Goal: Information Seeking & Learning: Learn about a topic

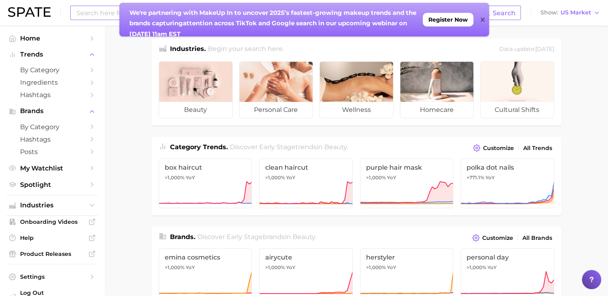
click at [90, 10] on input at bounding box center [280, 13] width 408 height 14
type input "medicube"
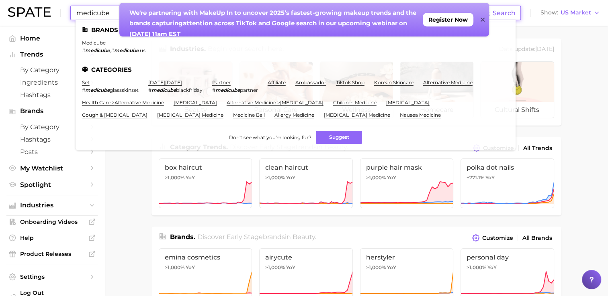
click at [483, 18] on icon at bounding box center [482, 19] width 4 height 6
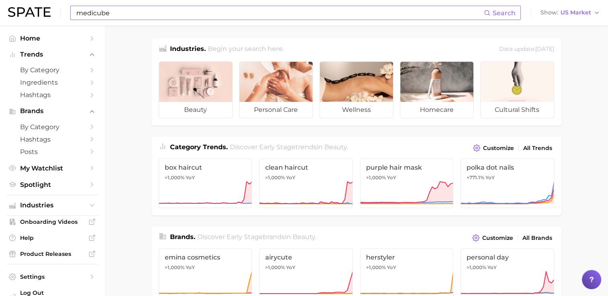
click at [125, 12] on input "medicube" at bounding box center [280, 13] width 408 height 14
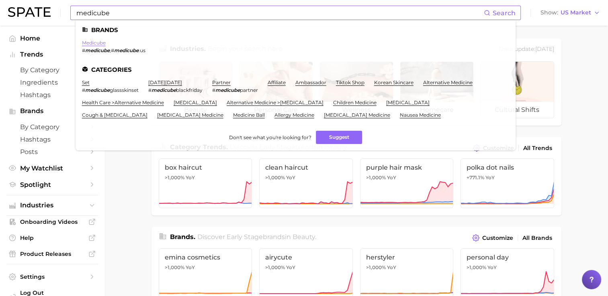
click at [100, 46] on link "medicube" at bounding box center [94, 43] width 24 height 6
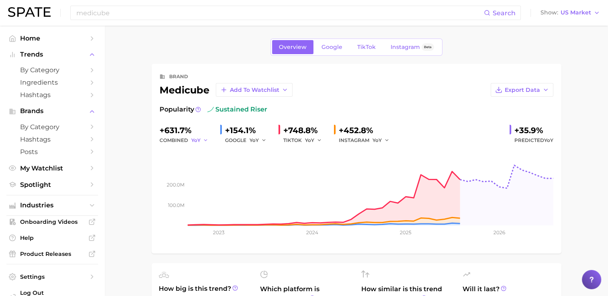
click at [204, 139] on icon "button" at bounding box center [206, 141] width 6 height 6
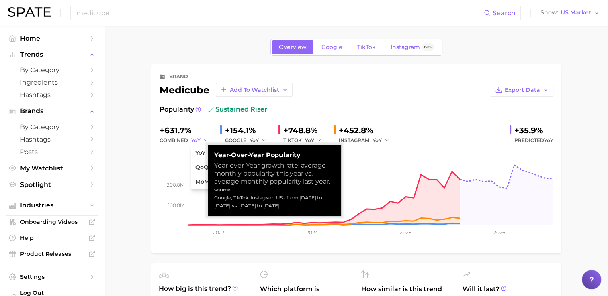
click at [204, 139] on icon "button" at bounding box center [206, 141] width 6 height 6
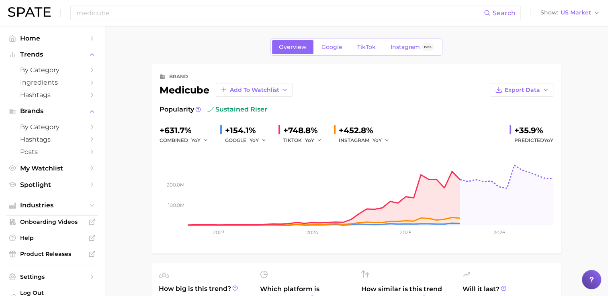
click at [177, 128] on div "+631.7%" at bounding box center [186, 130] width 54 height 13
click at [525, 89] on span "Export Data" at bounding box center [522, 90] width 35 height 7
click at [505, 107] on span "Time Series CSV" at bounding box center [501, 105] width 47 height 7
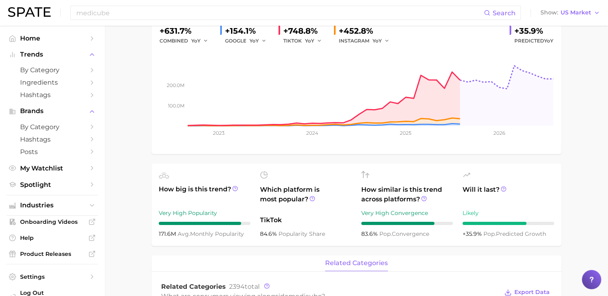
scroll to position [80, 0]
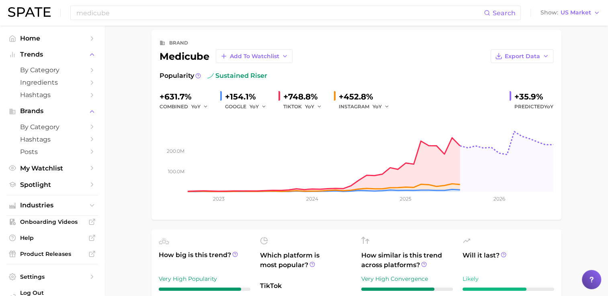
scroll to position [0, 0]
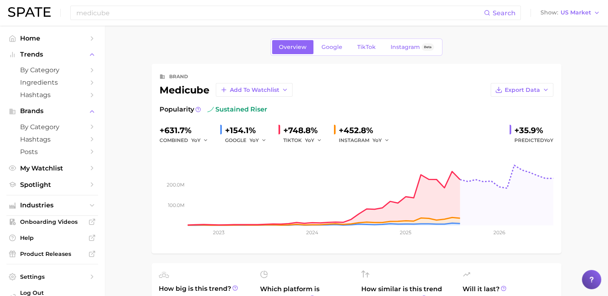
click at [186, 110] on span "Popularity" at bounding box center [176, 110] width 35 height 10
click at [198, 111] on circle at bounding box center [198, 109] width 5 height 5
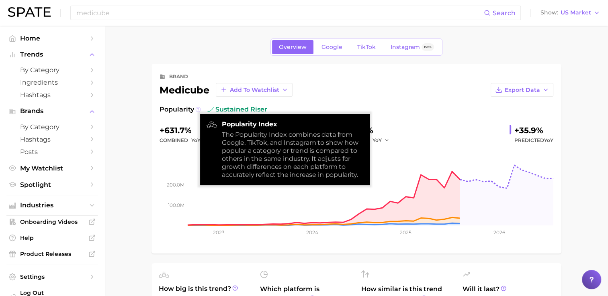
click at [198, 111] on circle at bounding box center [198, 109] width 5 height 5
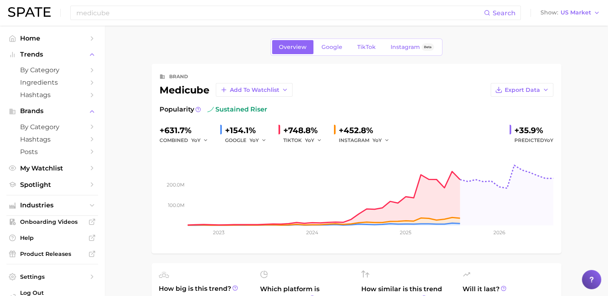
click at [187, 133] on div "+631.7%" at bounding box center [186, 130] width 54 height 13
click at [174, 143] on div "combined YoY" at bounding box center [186, 141] width 54 height 10
click at [191, 142] on span "YoY" at bounding box center [195, 140] width 9 height 7
click at [208, 182] on span "MoM" at bounding box center [202, 182] width 14 height 7
click at [185, 143] on div "combined MoM" at bounding box center [186, 141] width 54 height 10
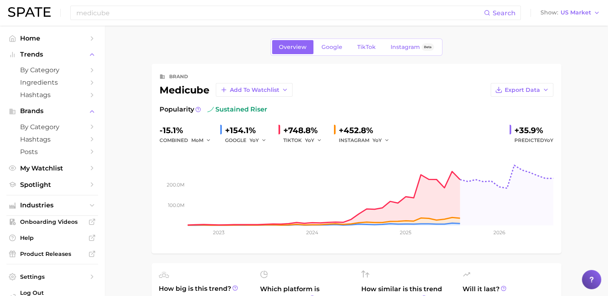
click at [201, 129] on div "-15.1%" at bounding box center [186, 130] width 54 height 13
click at [206, 135] on div "-15.1% combined MoM" at bounding box center [186, 134] width 54 height 21
click at [208, 140] on icon "button" at bounding box center [209, 141] width 6 height 6
click at [204, 166] on span "QoQ" at bounding box center [201, 167] width 13 height 7
click at [209, 140] on icon "button" at bounding box center [208, 141] width 6 height 6
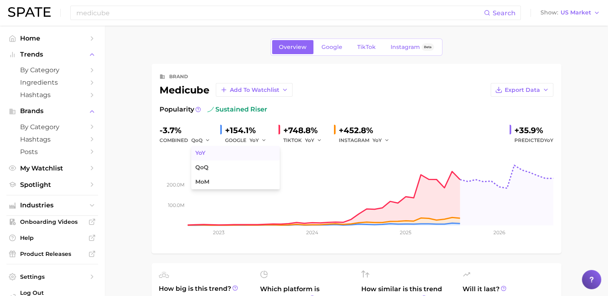
click at [212, 155] on button "YoY" at bounding box center [235, 153] width 88 height 14
click at [174, 76] on div "brand" at bounding box center [178, 77] width 19 height 10
click at [590, 284] on div at bounding box center [591, 279] width 19 height 19
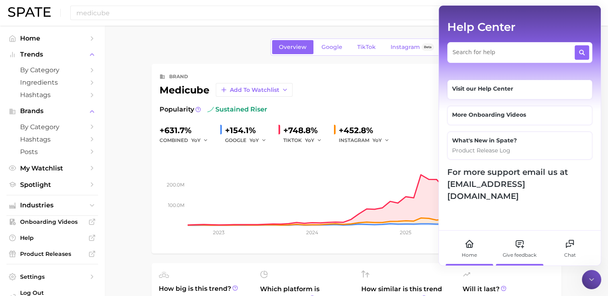
click at [513, 245] on div "Give feedback" at bounding box center [519, 248] width 45 height 35
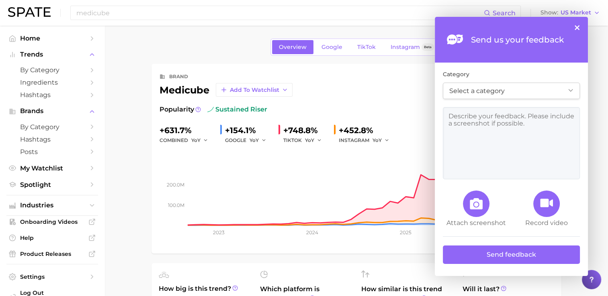
click at [577, 30] on button "×" at bounding box center [576, 27] width 5 height 5
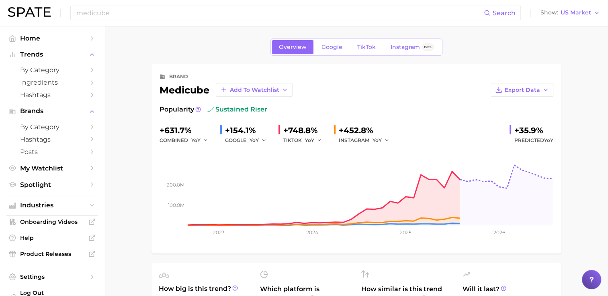
click at [589, 279] on icon at bounding box center [591, 280] width 8 height 8
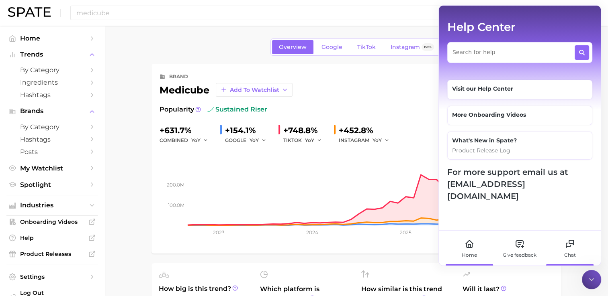
click at [568, 239] on icon at bounding box center [570, 244] width 10 height 10
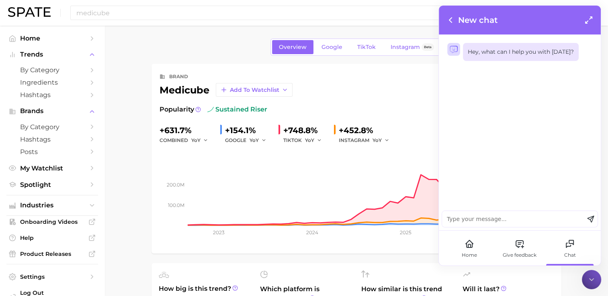
click at [475, 221] on textarea at bounding box center [513, 219] width 142 height 16
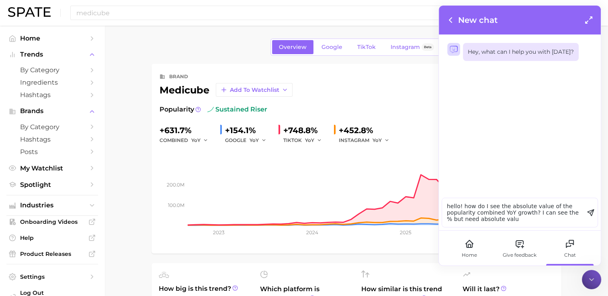
type textarea "hello! how do I see the absolute value of the popularity combined YoY growth? I…"
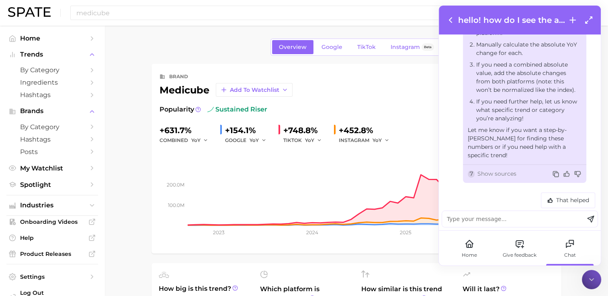
scroll to position [376, 0]
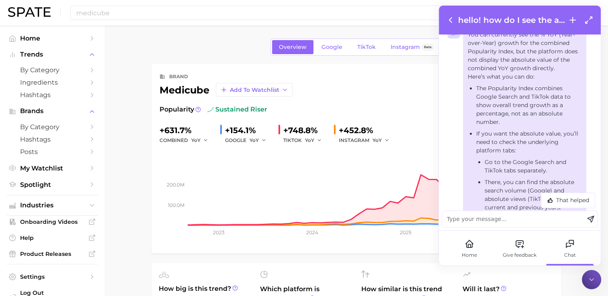
drag, startPoint x: 554, startPoint y: 158, endPoint x: 477, endPoint y: 22, distance: 156.2
click at [477, 22] on div "hello! how do I see the absolute value of the popularity combined YoY growth? I…" at bounding box center [520, 118] width 162 height 225
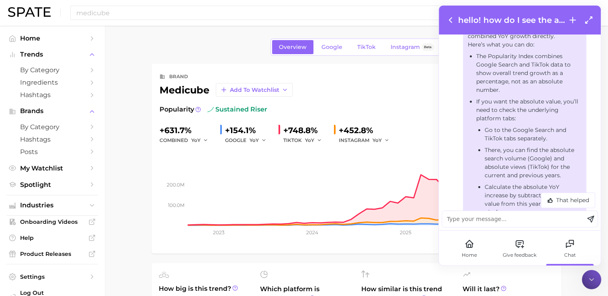
scroll to position [125, 0]
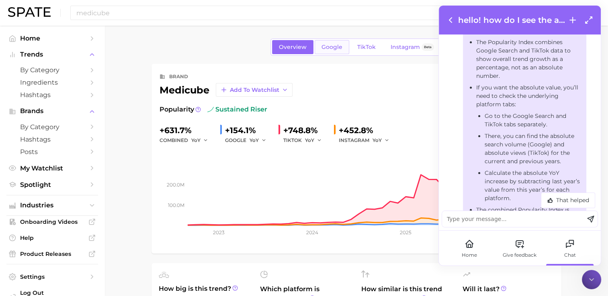
click at [347, 52] on link "Google" at bounding box center [332, 47] width 35 height 14
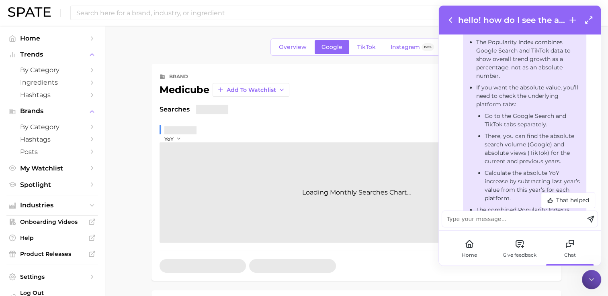
click at [340, 47] on span "Google" at bounding box center [331, 47] width 21 height 7
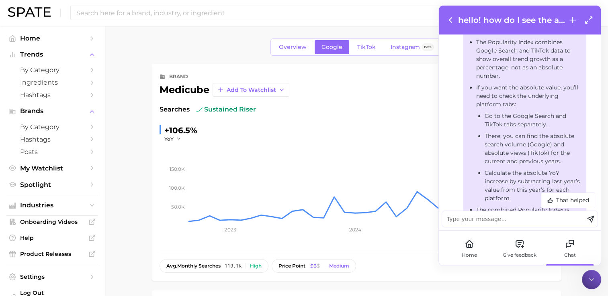
click at [182, 131] on div "+106.5%" at bounding box center [180, 130] width 33 height 13
click at [350, 49] on link "TikTok" at bounding box center [366, 47] width 32 height 14
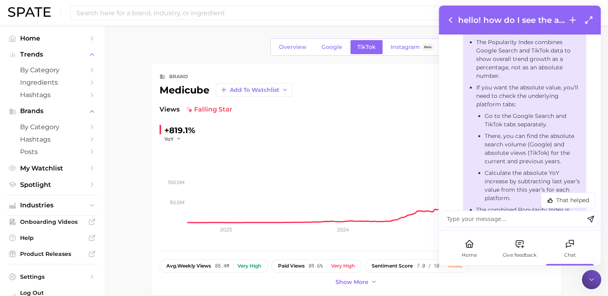
click at [590, 280] on icon at bounding box center [591, 280] width 4 height 2
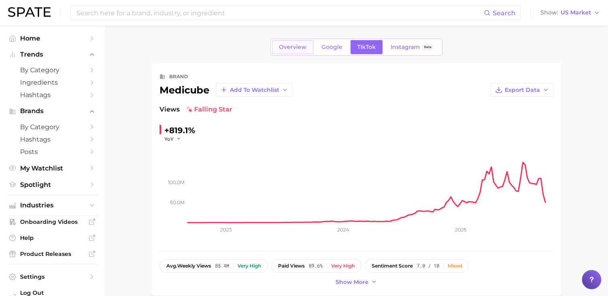
click at [305, 47] on span "Overview" at bounding box center [293, 47] width 28 height 7
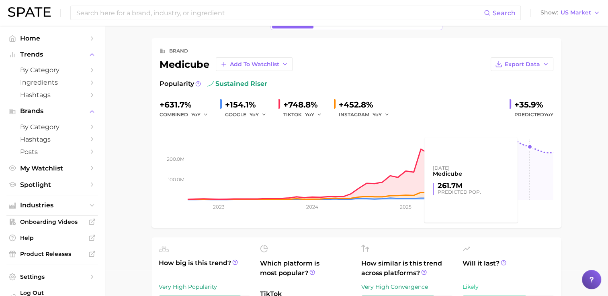
scroll to position [40, 0]
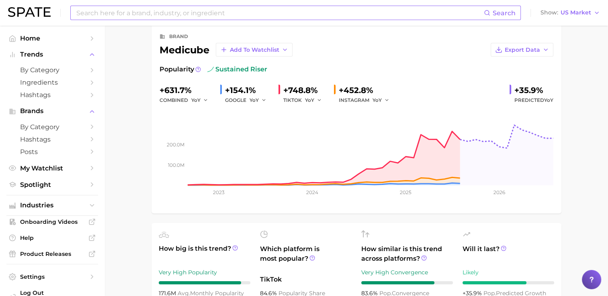
click at [108, 15] on input at bounding box center [280, 13] width 408 height 14
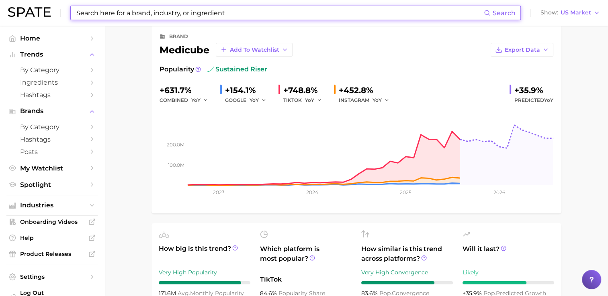
click at [113, 15] on input at bounding box center [280, 13] width 408 height 14
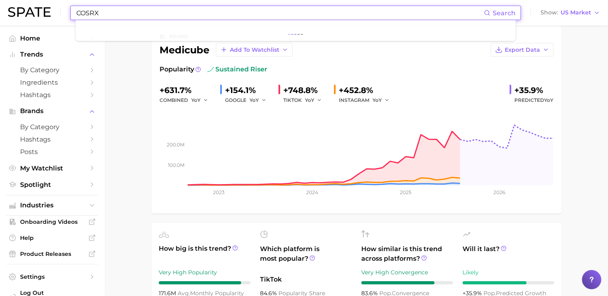
type input "COSRX"
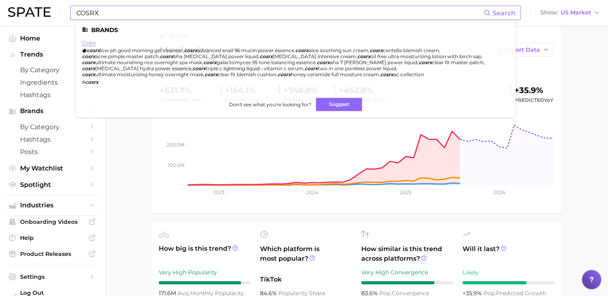
click at [90, 43] on link "cosrx" at bounding box center [89, 43] width 14 height 6
